Goal: Task Accomplishment & Management: Manage account settings

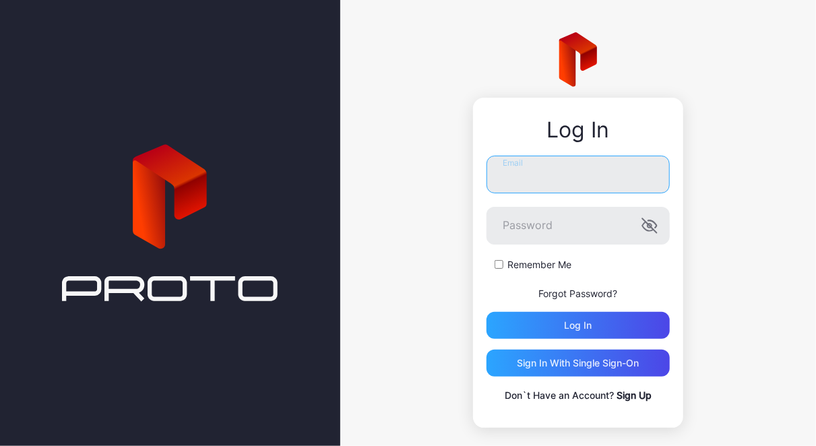
type input "**********"
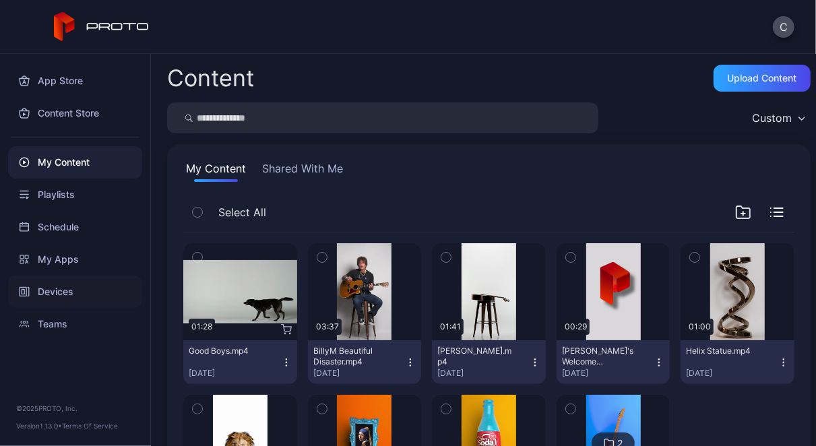
click at [57, 291] on div "Devices" at bounding box center [75, 292] width 134 height 32
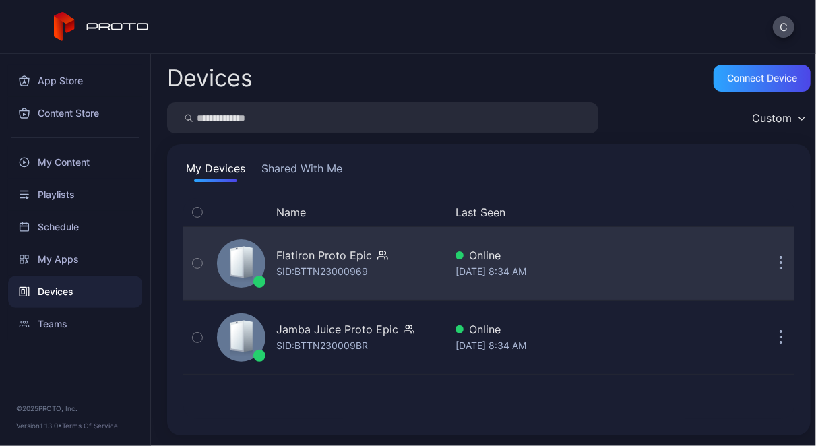
click at [464, 263] on div "[DATE] 8:34 AM" at bounding box center [592, 271] width 274 height 16
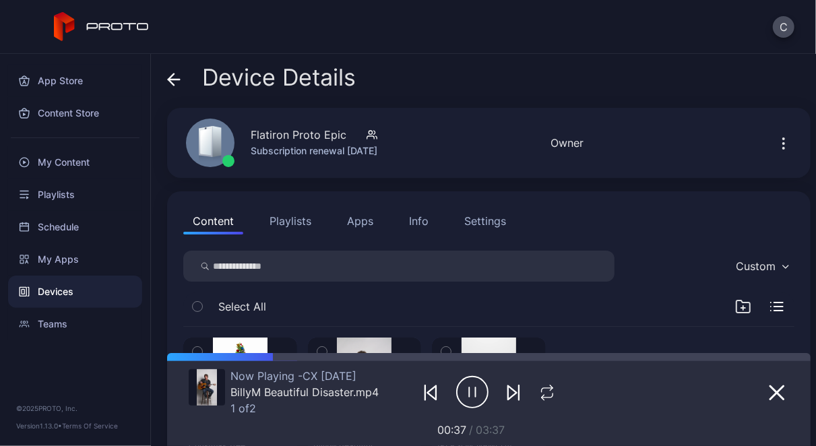
click at [486, 221] on div "Settings" at bounding box center [485, 221] width 42 height 16
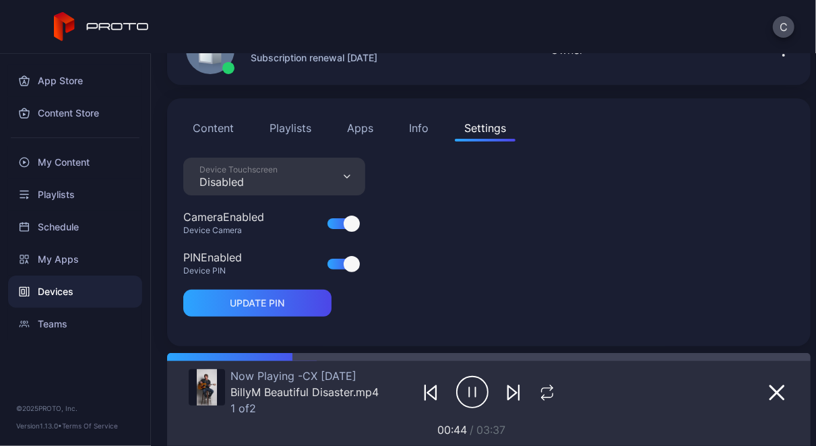
scroll to position [97, 0]
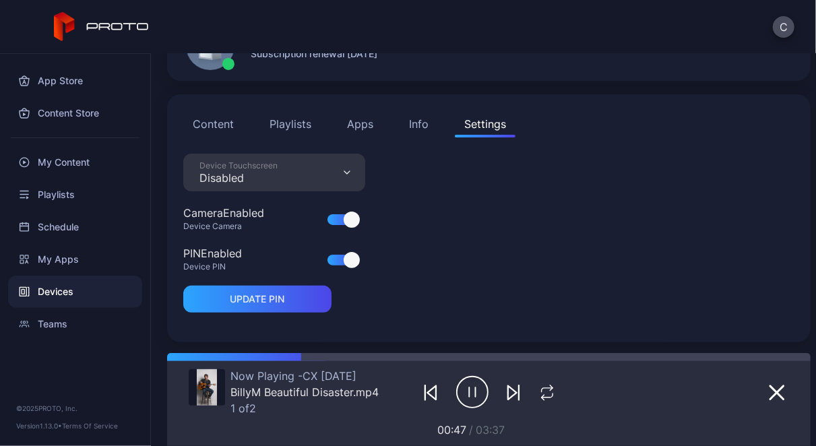
click at [343, 177] on div "Device Touchscreen Disabled" at bounding box center [274, 173] width 182 height 38
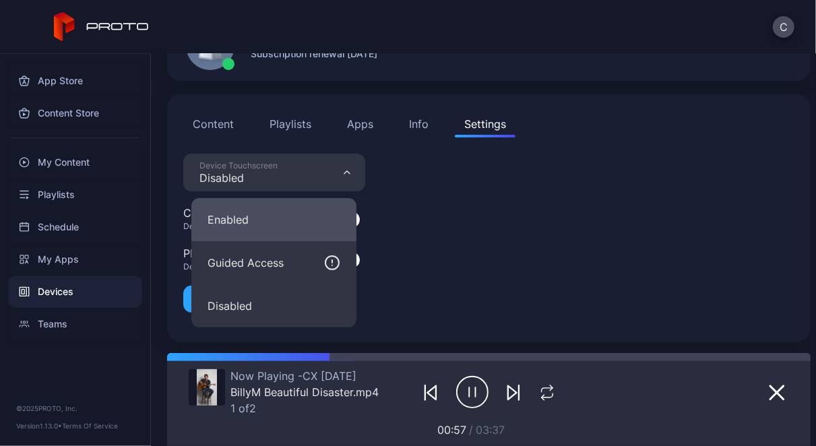
click at [260, 222] on button "Enabled" at bounding box center [273, 219] width 165 height 43
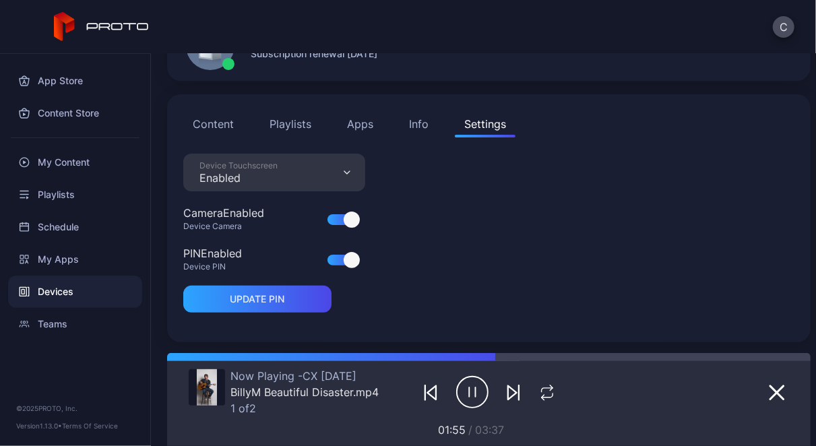
click at [701, 127] on div "Content Playlists Apps Info Settings" at bounding box center [488, 123] width 611 height 27
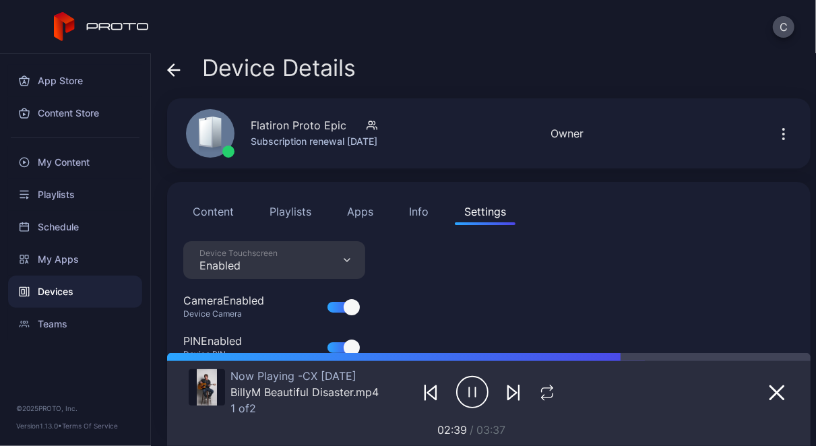
scroll to position [0, 0]
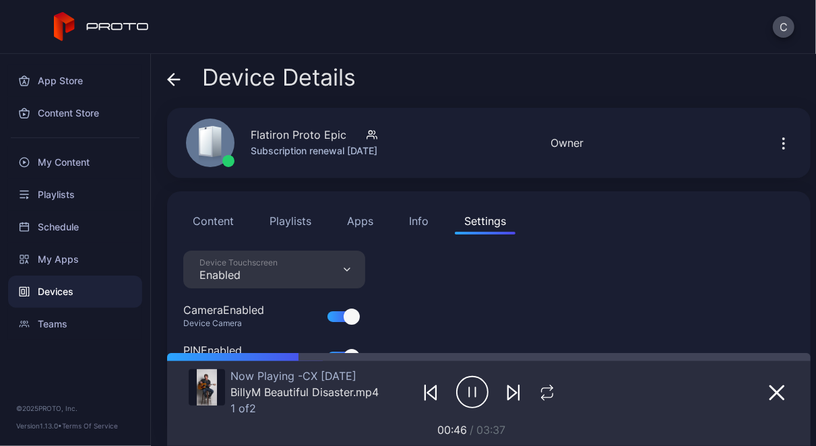
click at [344, 266] on div "Device Touchscreen Enabled" at bounding box center [274, 270] width 182 height 38
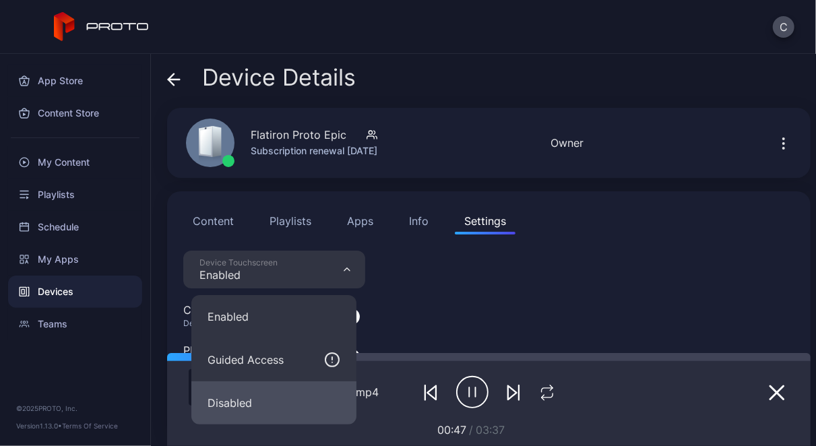
click at [238, 397] on button "Disabled" at bounding box center [273, 402] width 165 height 43
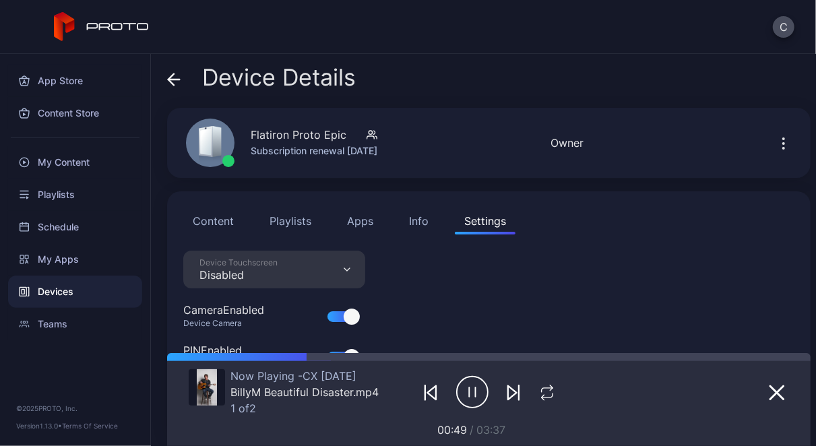
scroll to position [97, 0]
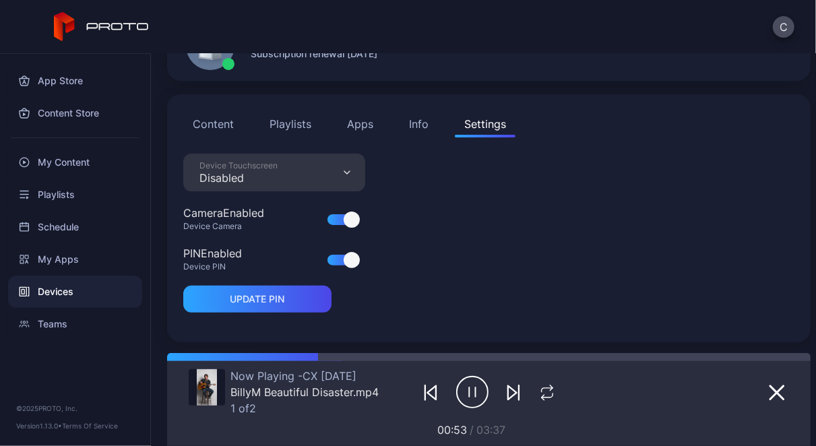
click at [421, 124] on div "Info" at bounding box center [419, 124] width 20 height 16
